Goal: Find specific page/section: Find specific page/section

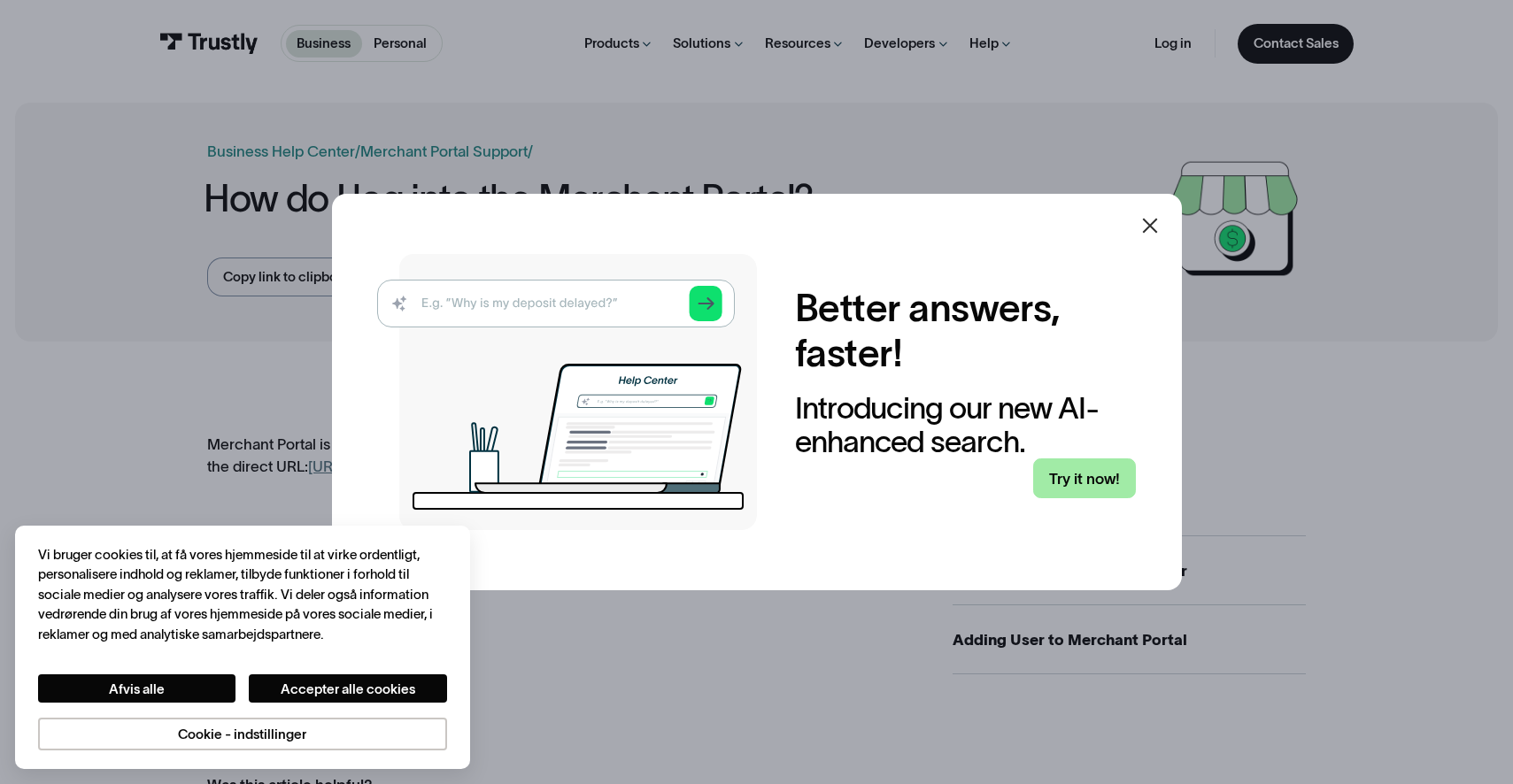
click at [1110, 473] on link "Try it now!" at bounding box center [1085, 477] width 103 height 40
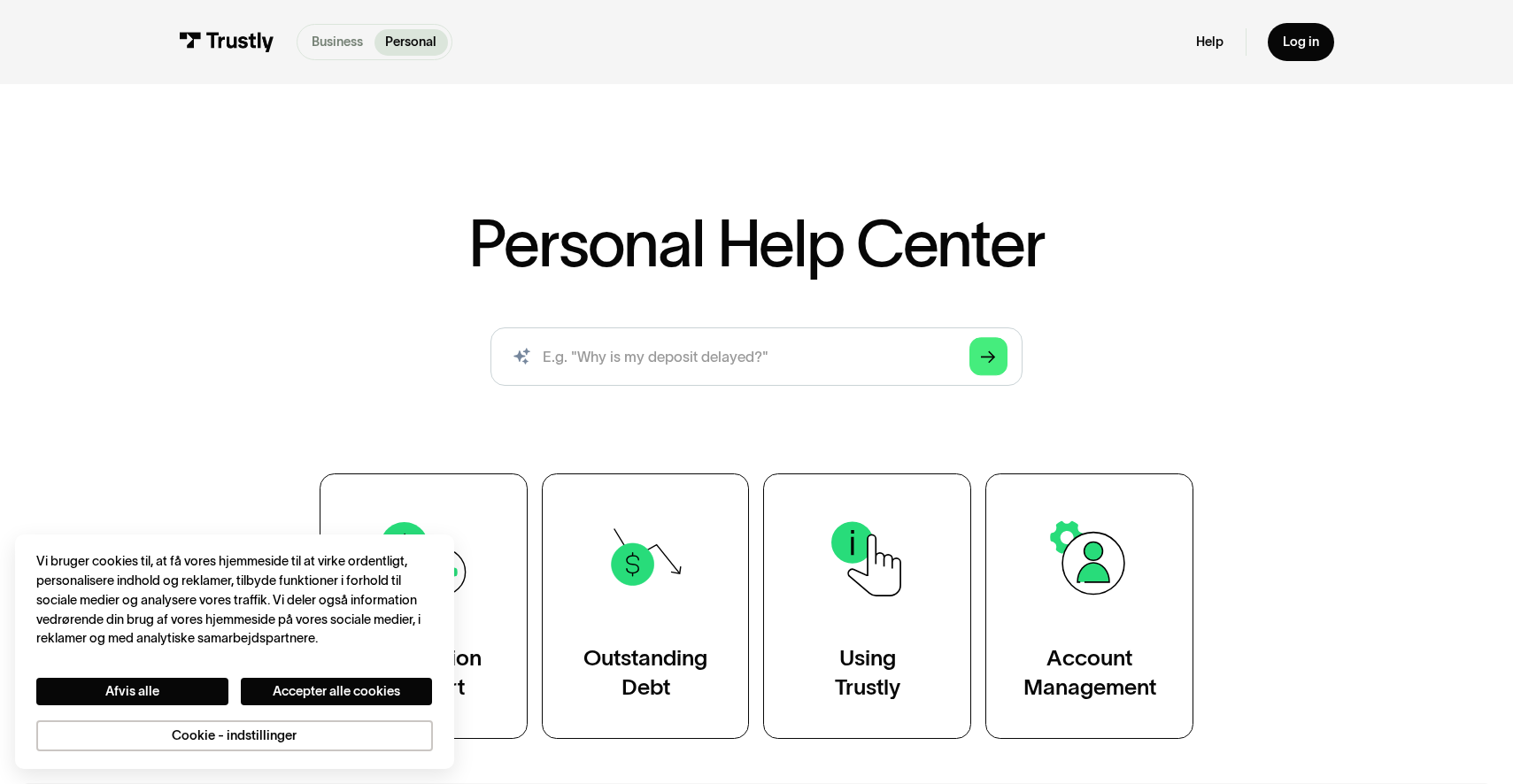
click at [348, 40] on p "Business" at bounding box center [338, 43] width 51 height 19
